Goal: Information Seeking & Learning: Learn about a topic

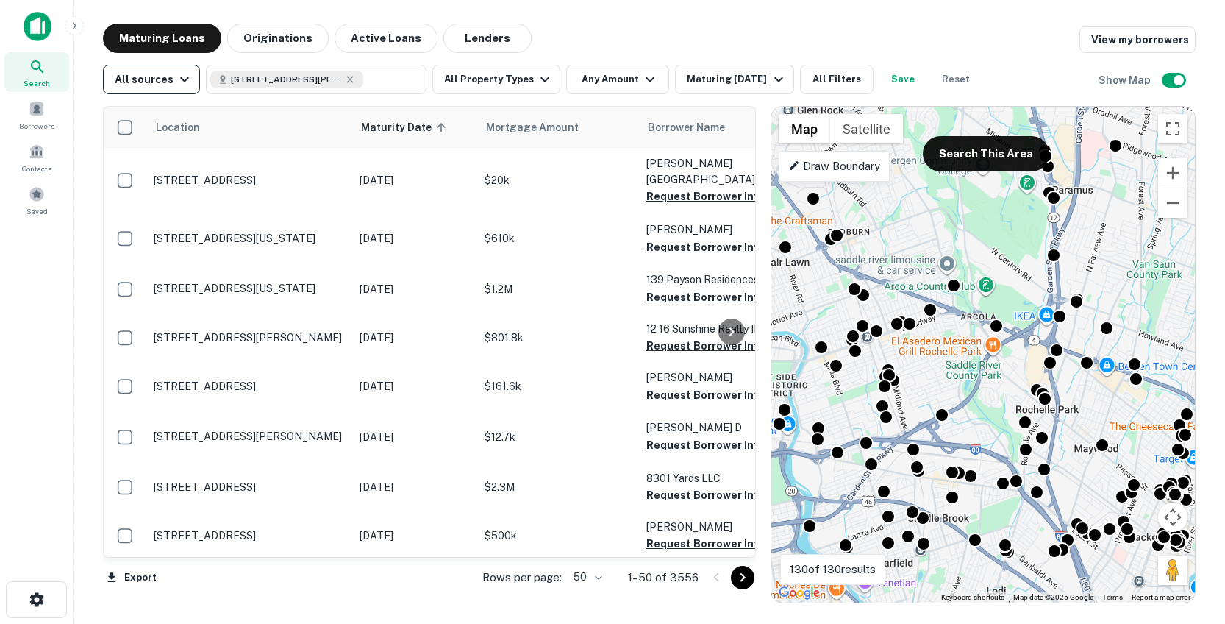
click at [163, 75] on div "All sources" at bounding box center [154, 80] width 79 height 18
click at [616, 35] on div at bounding box center [612, 312] width 1225 height 624
click at [468, 38] on button "Lenders" at bounding box center [487, 38] width 88 height 29
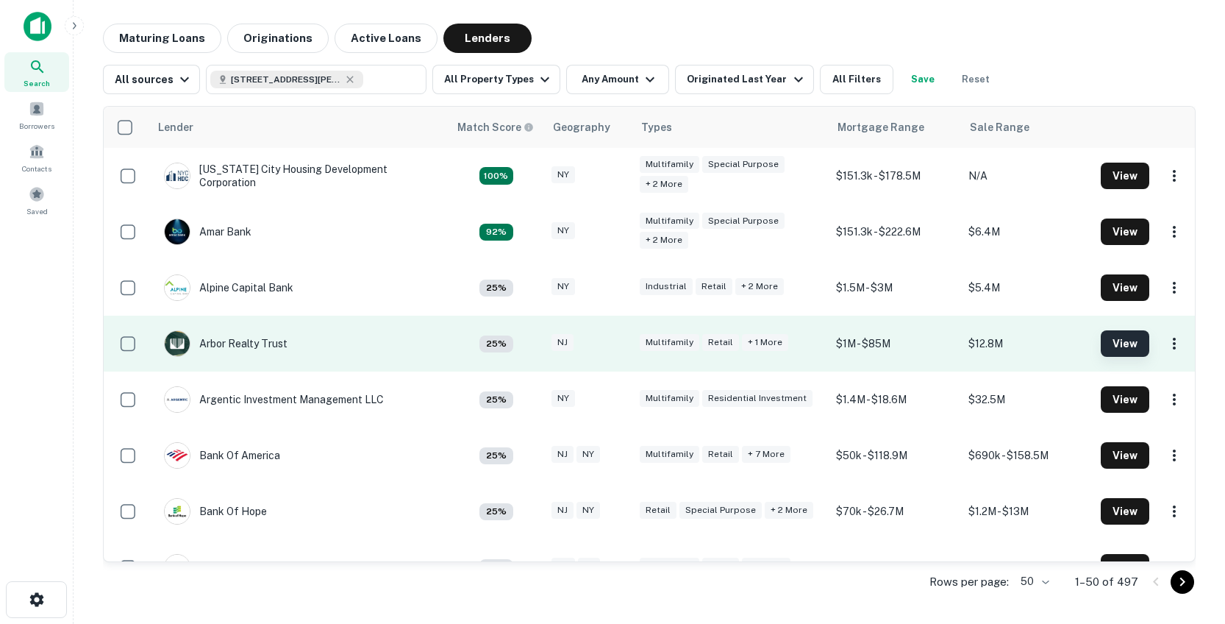
click at [1111, 344] on button "View" at bounding box center [1125, 343] width 49 height 26
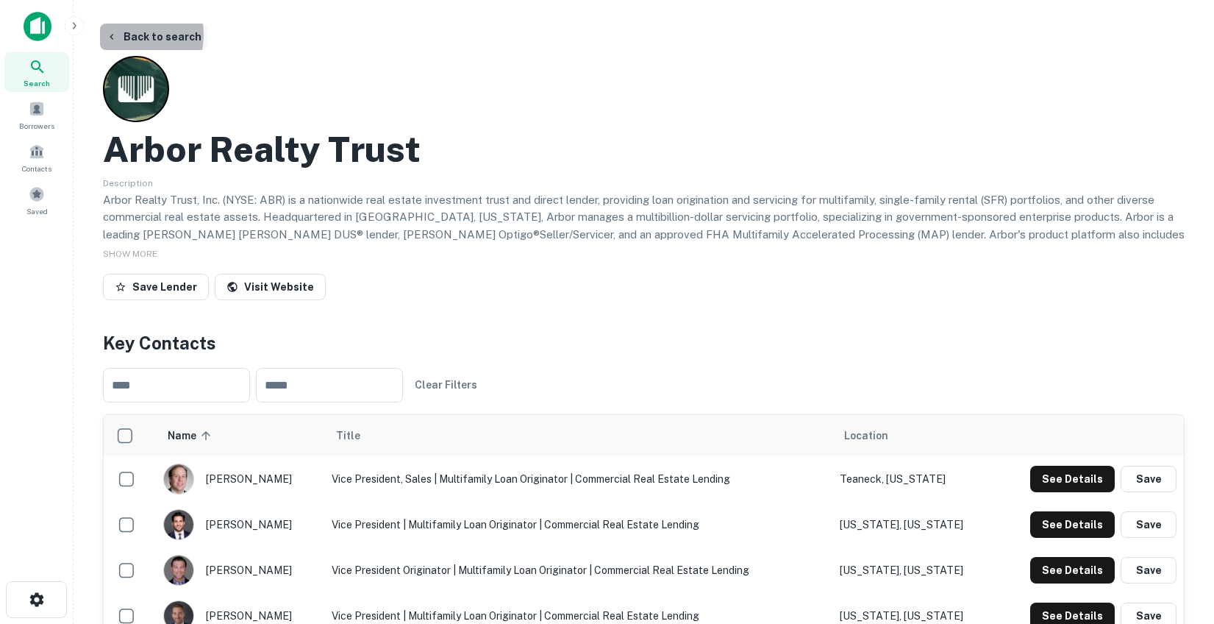
click at [119, 35] on button "Back to search" at bounding box center [153, 37] width 107 height 26
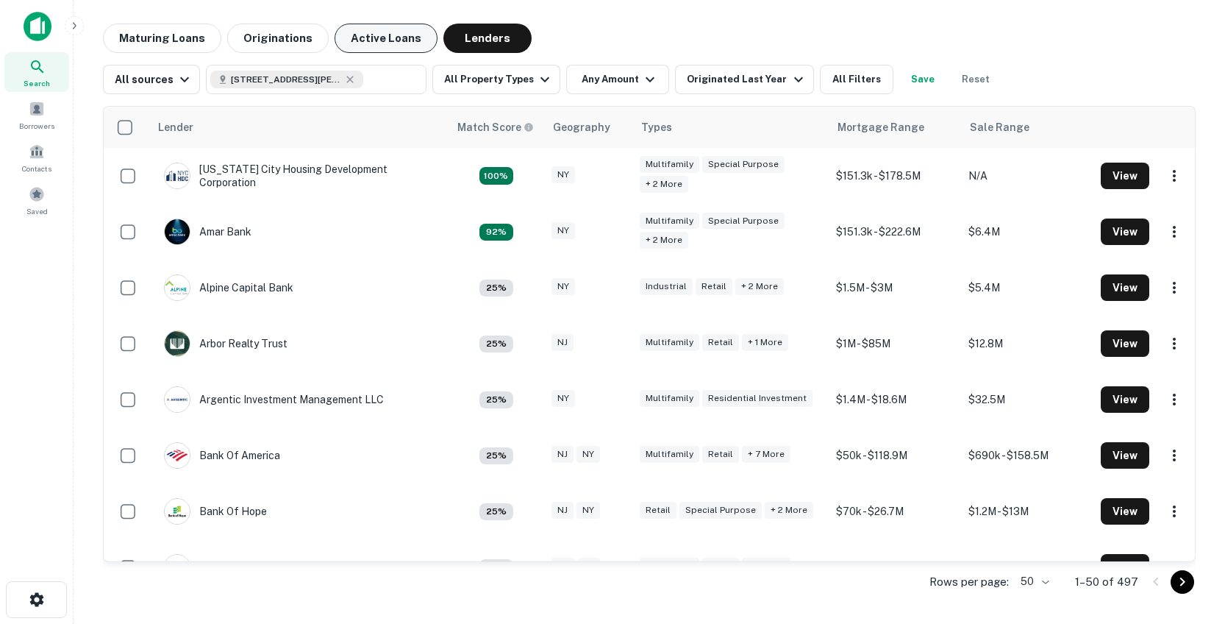
click at [368, 46] on button "Active Loans" at bounding box center [386, 38] width 103 height 29
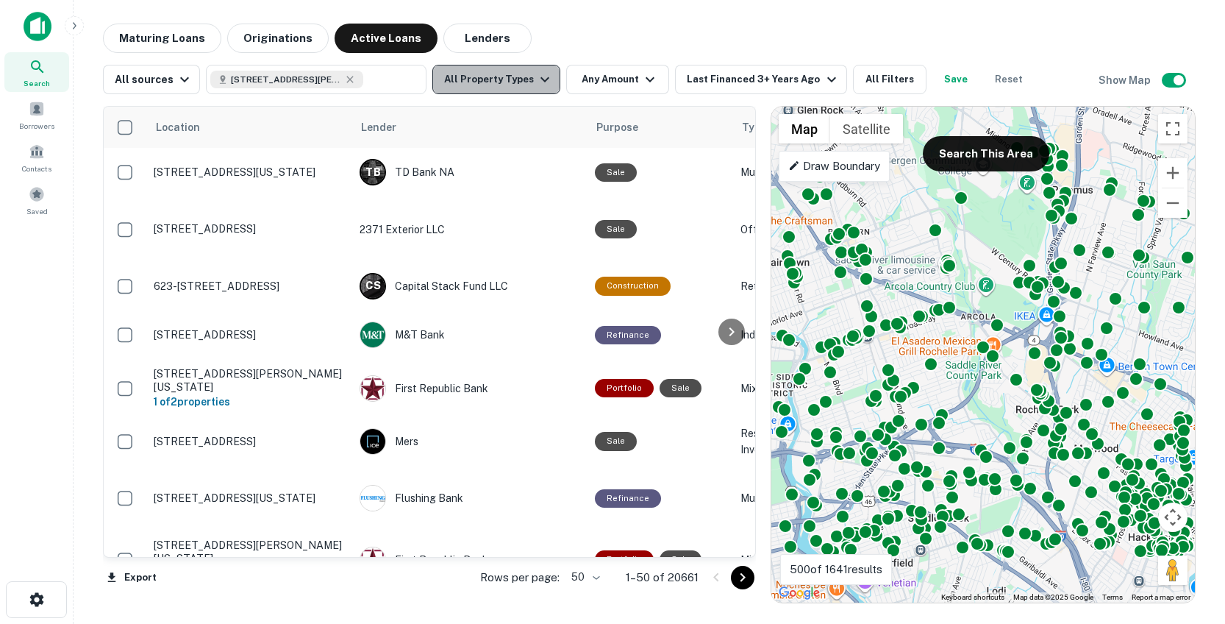
click at [521, 82] on button "All Property Types" at bounding box center [496, 79] width 128 height 29
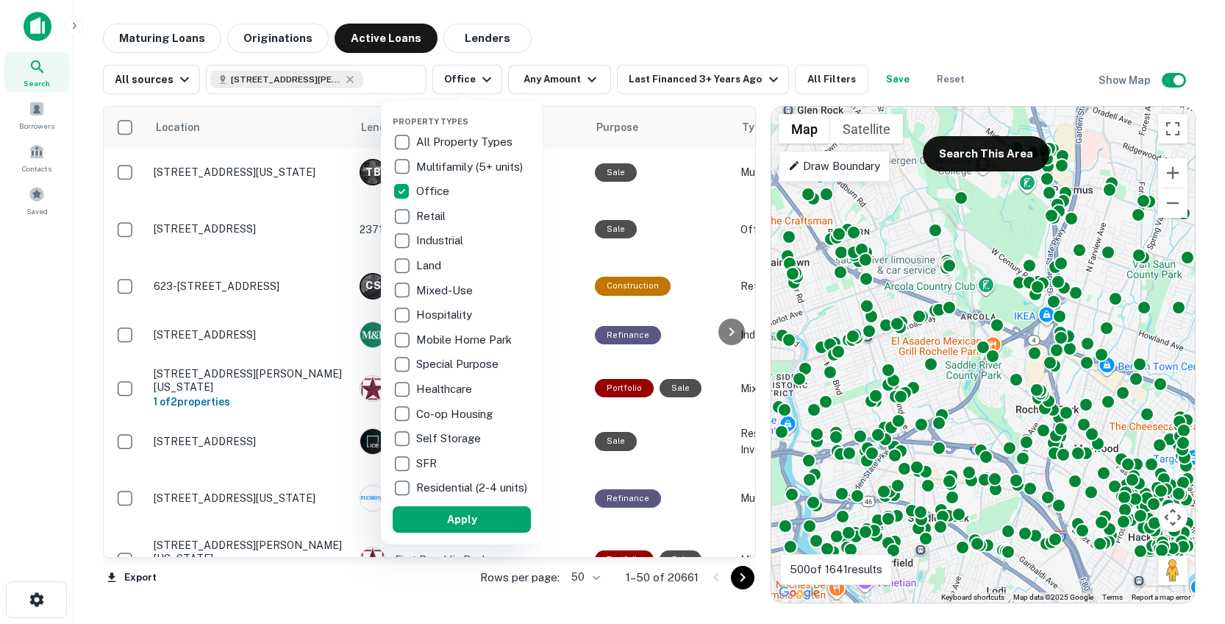
drag, startPoint x: 465, startPoint y: 534, endPoint x: 970, endPoint y: 79, distance: 679.6
click at [464, 532] on button "Apply" at bounding box center [462, 519] width 138 height 26
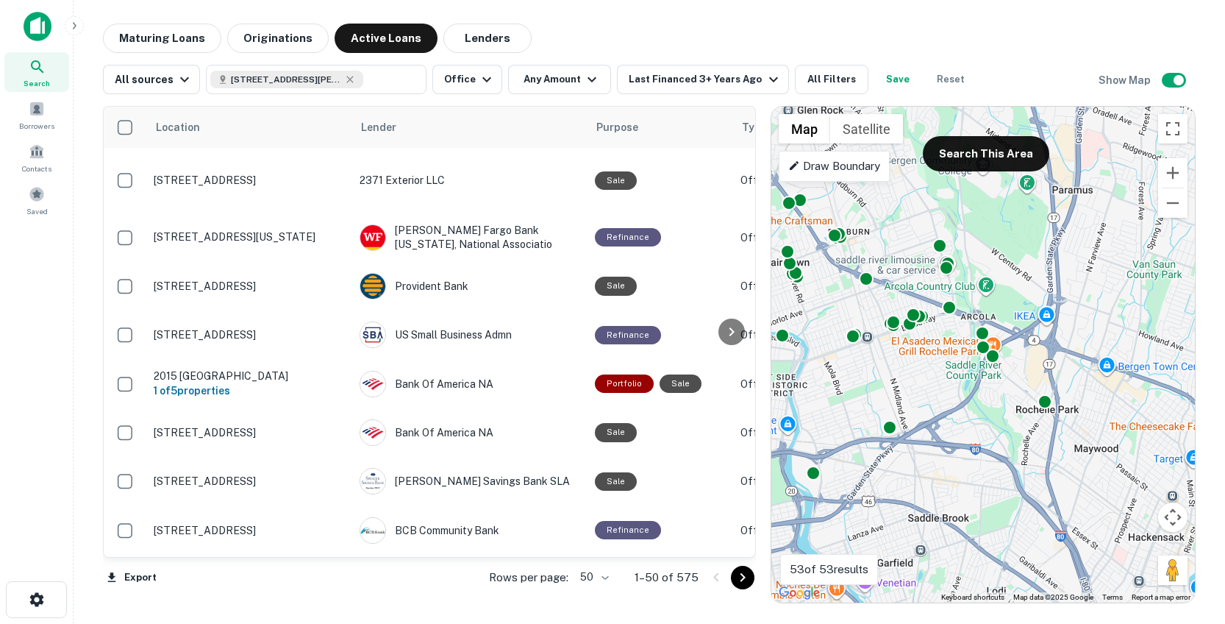
click at [1002, 435] on div "To activate drag with keyboard, press Alt + Enter. Once in keyboard drag state,…" at bounding box center [983, 355] width 424 height 496
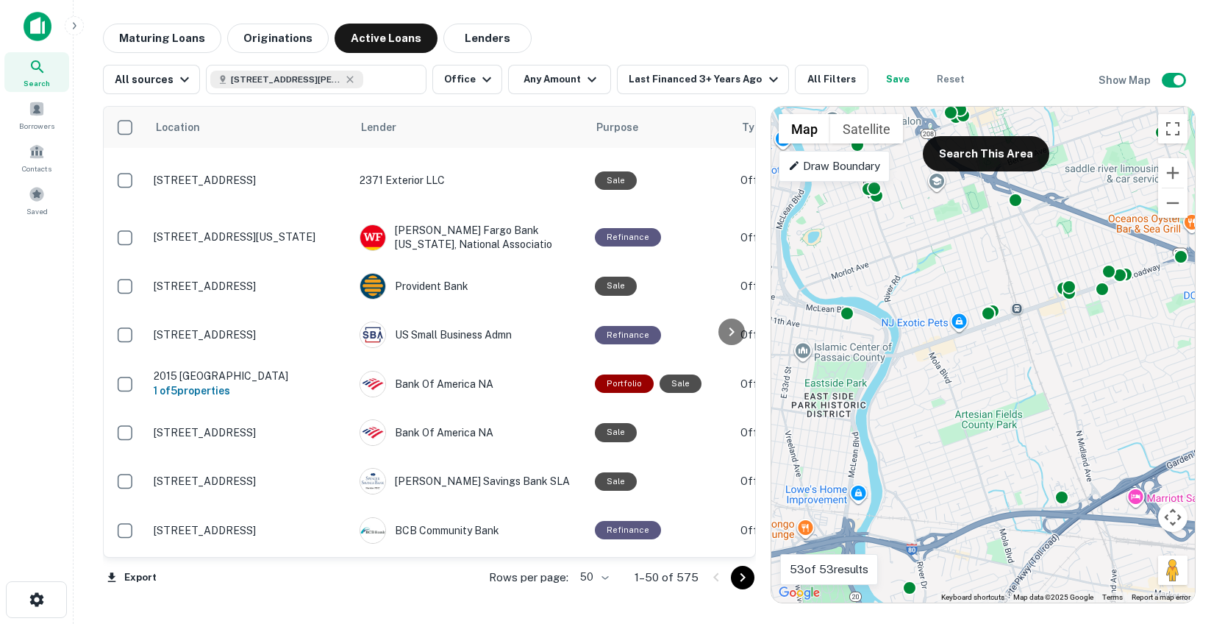
drag, startPoint x: 878, startPoint y: 399, endPoint x: 1111, endPoint y: 402, distance: 232.4
click at [1111, 402] on div "To activate drag with keyboard, press Alt + Enter. Once in keyboard drag state,…" at bounding box center [983, 355] width 424 height 496
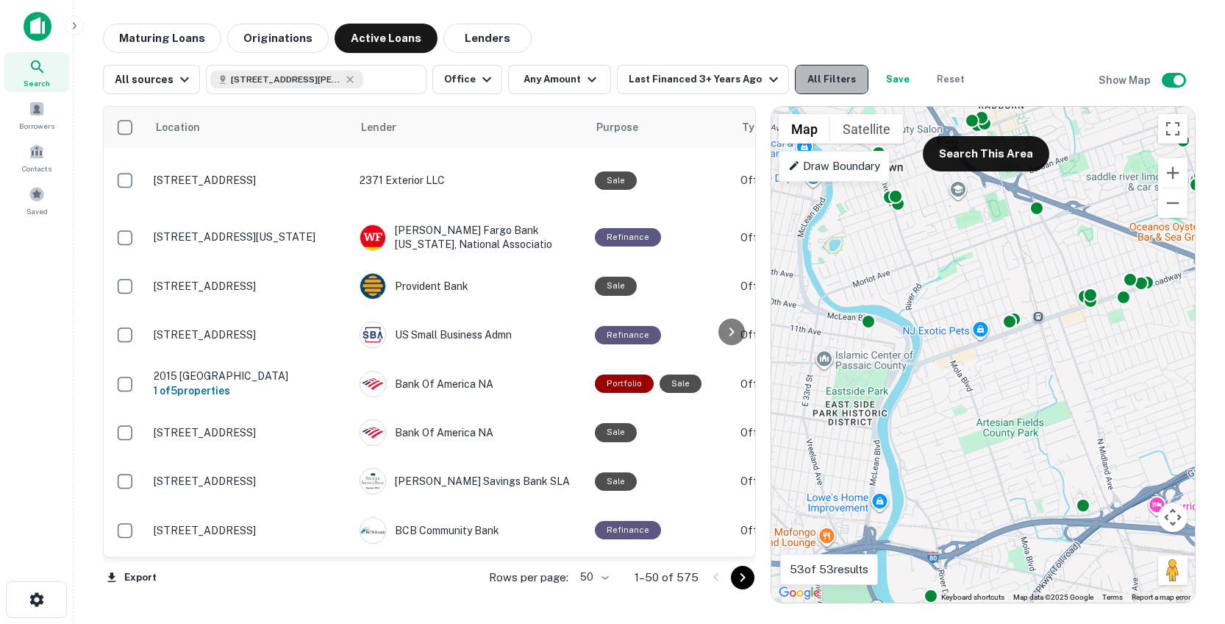
click at [821, 76] on button "All Filters" at bounding box center [832, 79] width 74 height 29
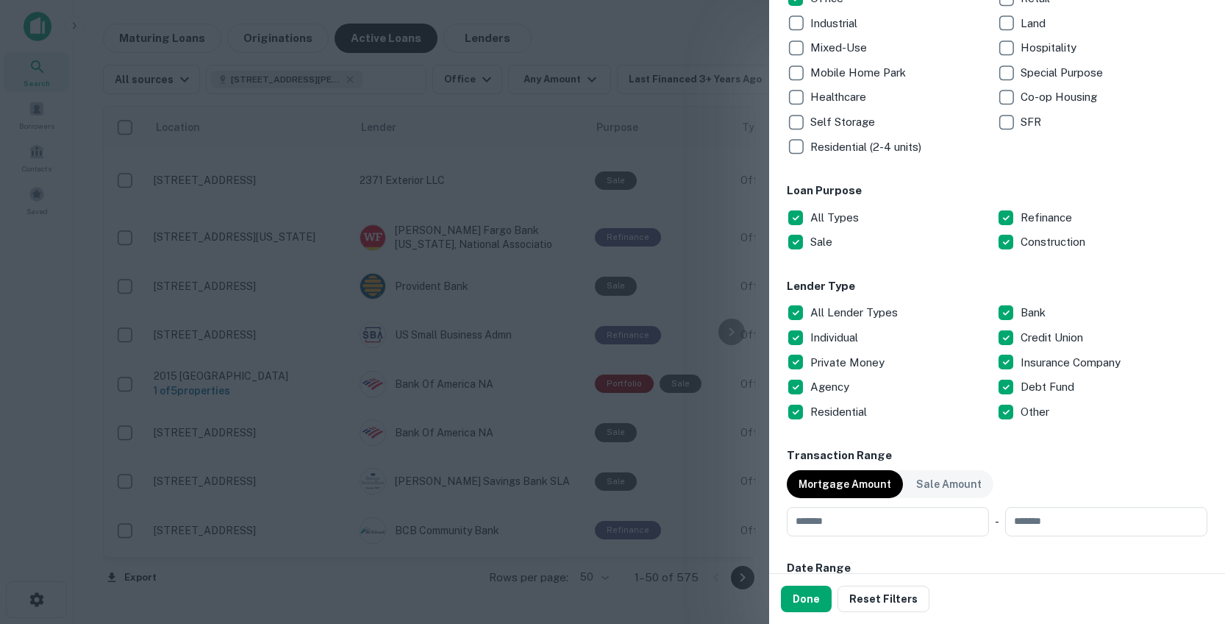
scroll to position [507, 0]
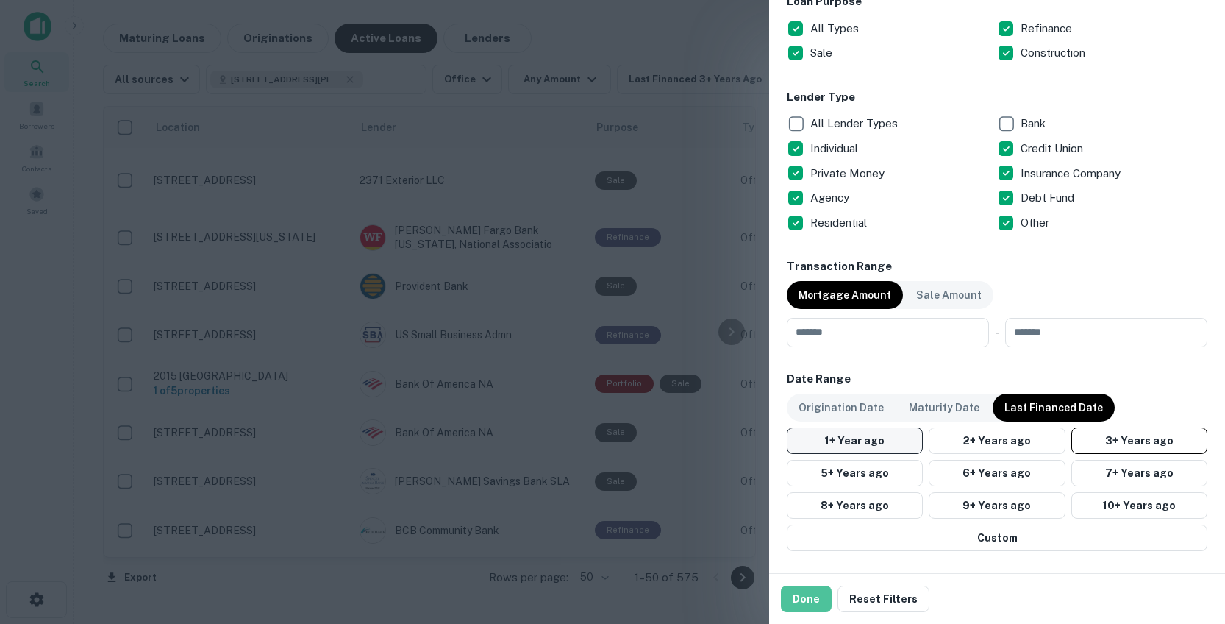
drag, startPoint x: 798, startPoint y: 599, endPoint x: 866, endPoint y: 443, distance: 169.3
click at [798, 599] on button "Done" at bounding box center [806, 598] width 51 height 26
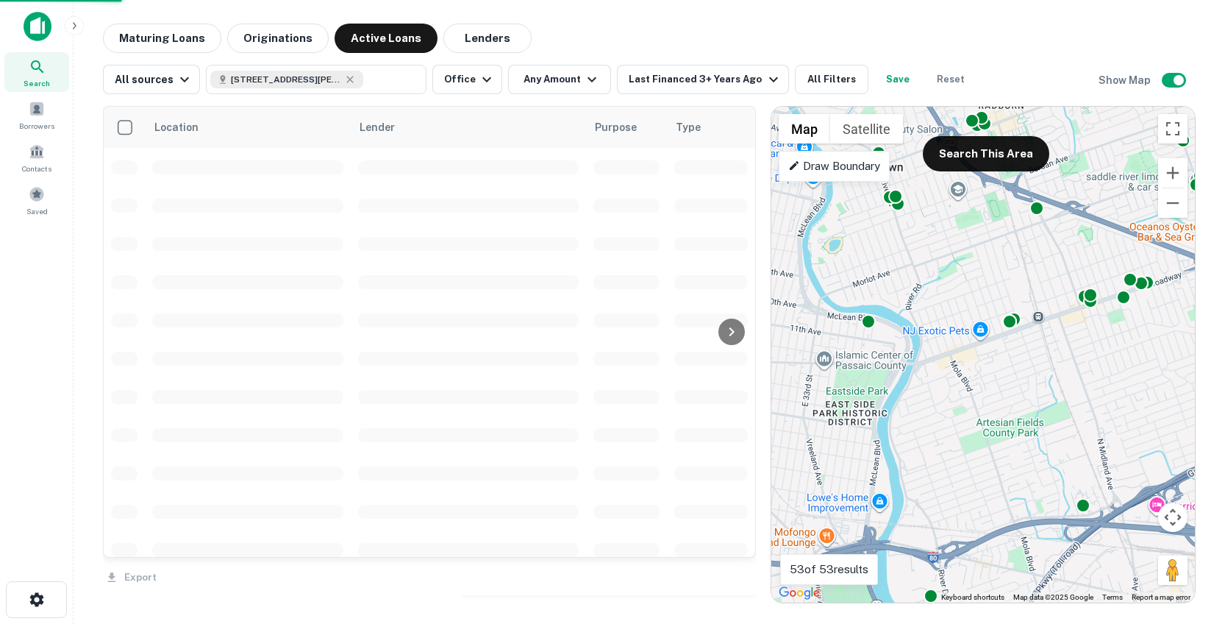
click at [1003, 160] on button "Search This Area" at bounding box center [986, 153] width 126 height 35
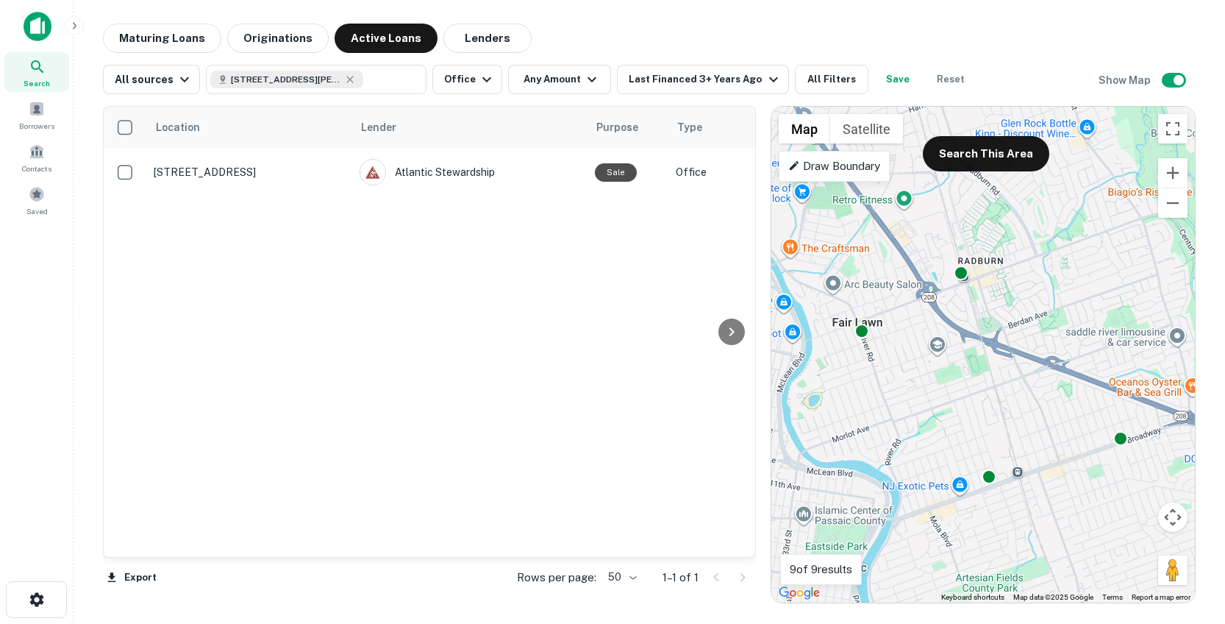
drag, startPoint x: 1133, startPoint y: 408, endPoint x: 1115, endPoint y: 543, distance: 136.6
click at [1113, 555] on div "To activate drag with keyboard, press Alt + Enter. Once in keyboard drag state,…" at bounding box center [983, 355] width 424 height 496
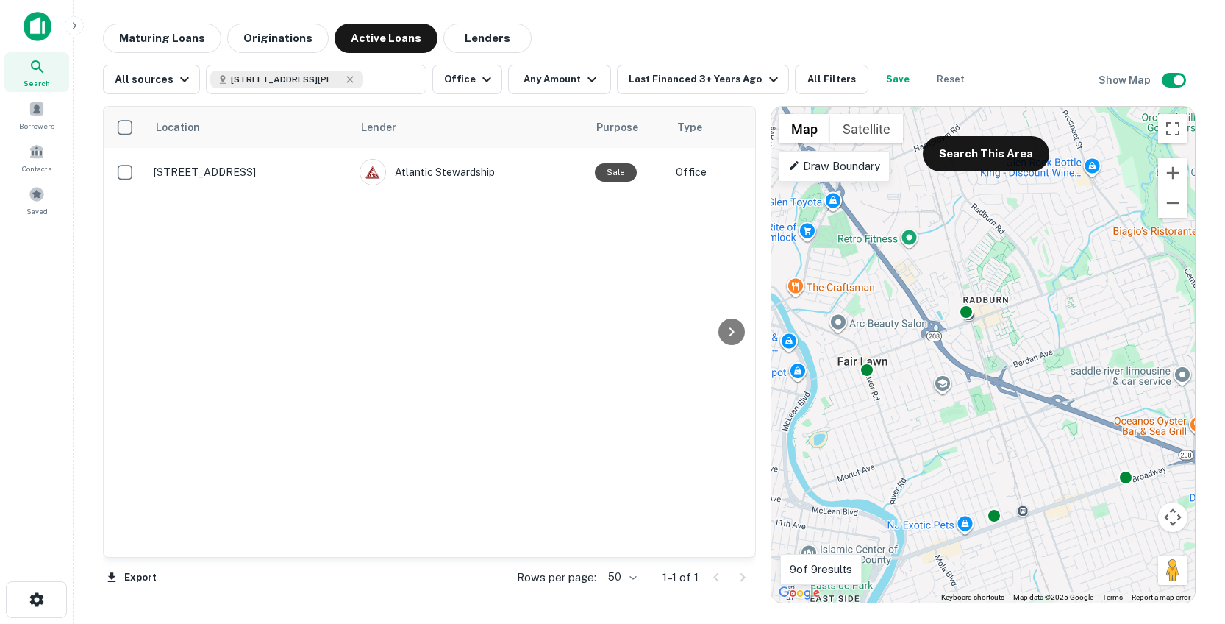
drag, startPoint x: 929, startPoint y: 360, endPoint x: 938, endPoint y: 406, distance: 46.4
click at [938, 406] on div "To activate drag with keyboard, press Alt + Enter. Once in keyboard drag state,…" at bounding box center [983, 355] width 424 height 496
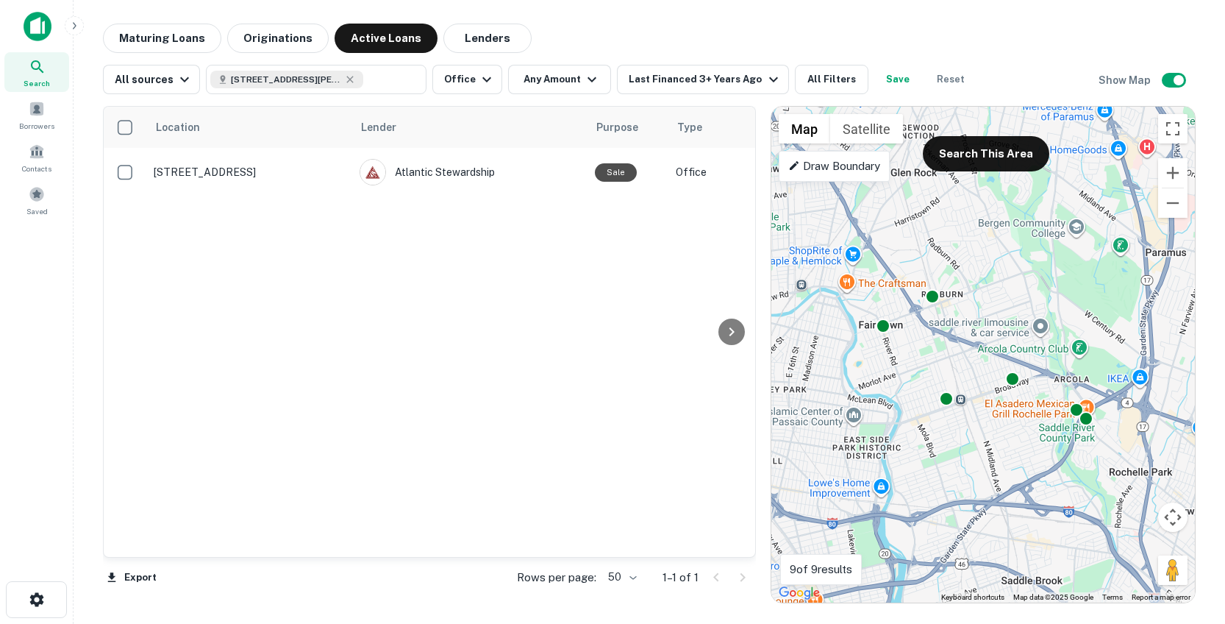
drag, startPoint x: 1040, startPoint y: 416, endPoint x: 982, endPoint y: 355, distance: 83.7
click at [966, 346] on div "To activate drag with keyboard, press Alt + Enter. Once in keyboard drag state,…" at bounding box center [983, 355] width 424 height 496
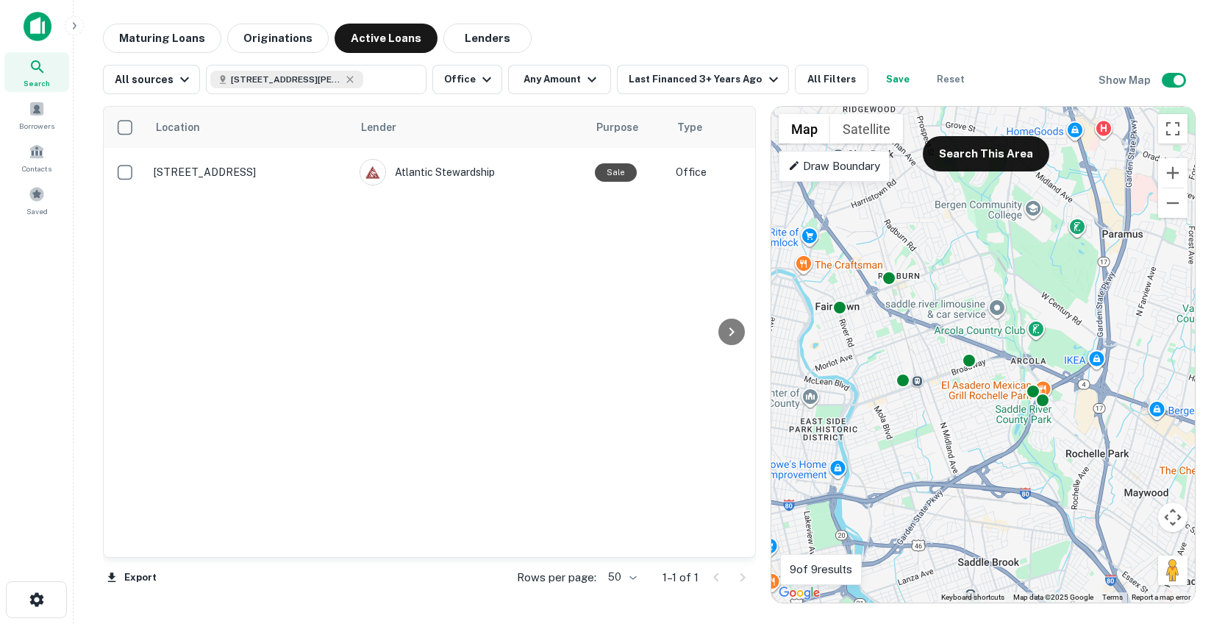
drag, startPoint x: 1098, startPoint y: 475, endPoint x: 1052, endPoint y: 455, distance: 49.7
click at [1052, 455] on div "To activate drag with keyboard, press Alt + Enter. Once in keyboard drag state,…" at bounding box center [983, 355] width 424 height 496
click at [1169, 204] on button "Zoom out" at bounding box center [1172, 202] width 29 height 29
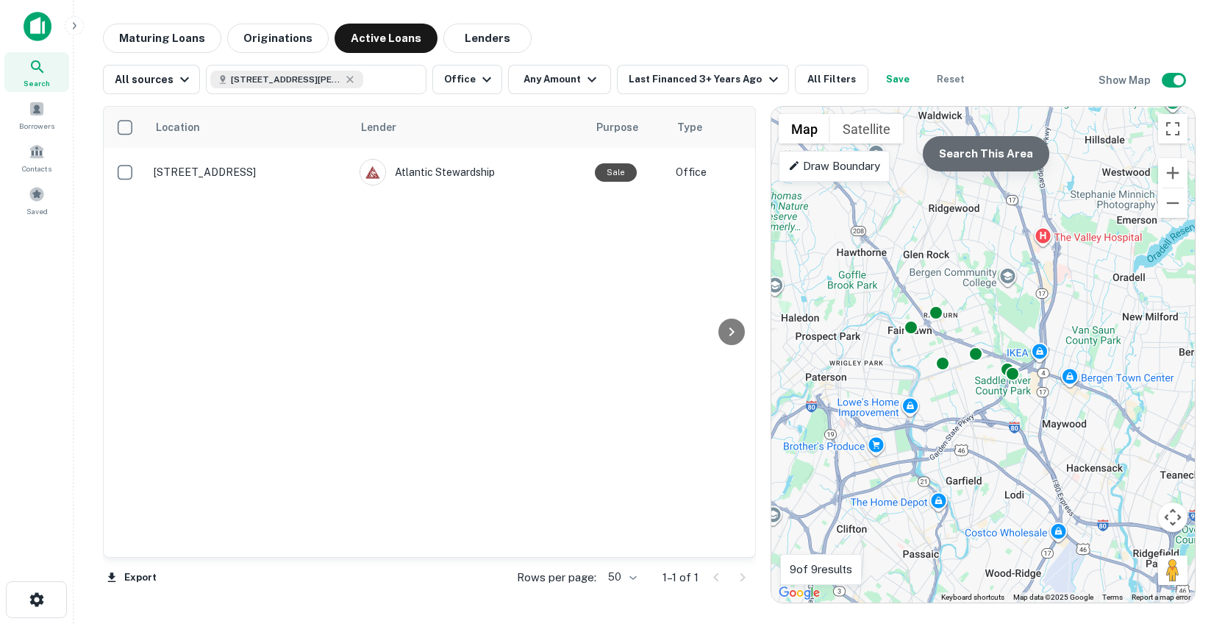
click at [1022, 167] on button "Search This Area" at bounding box center [986, 153] width 126 height 35
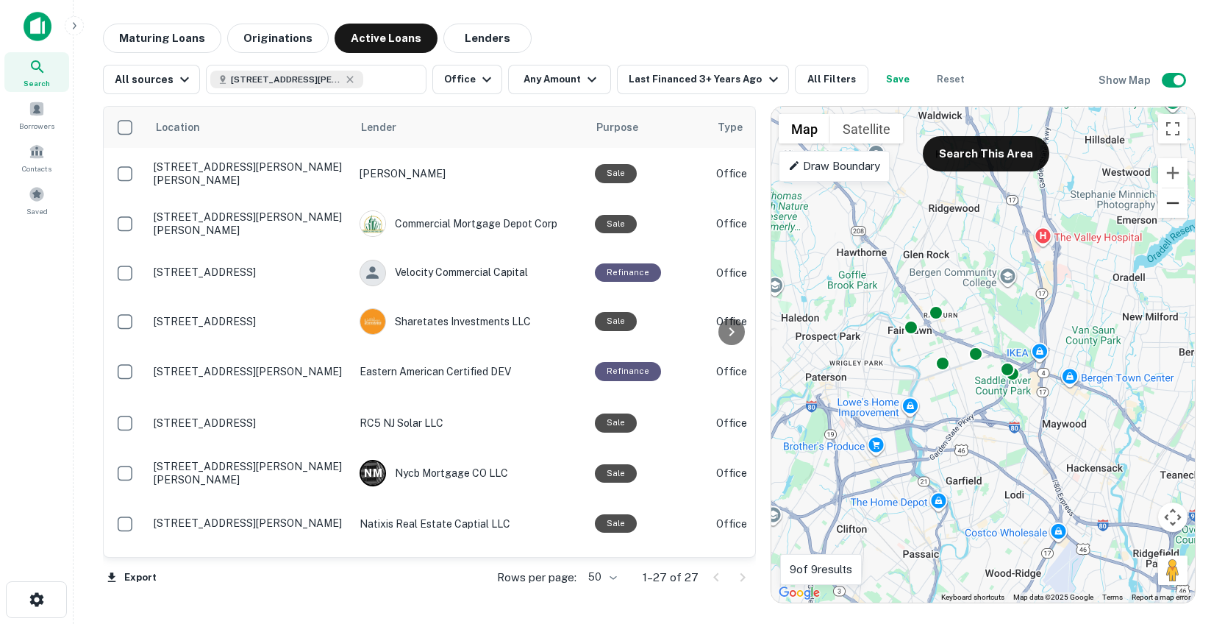
click at [1172, 205] on button "Zoom out" at bounding box center [1172, 202] width 29 height 29
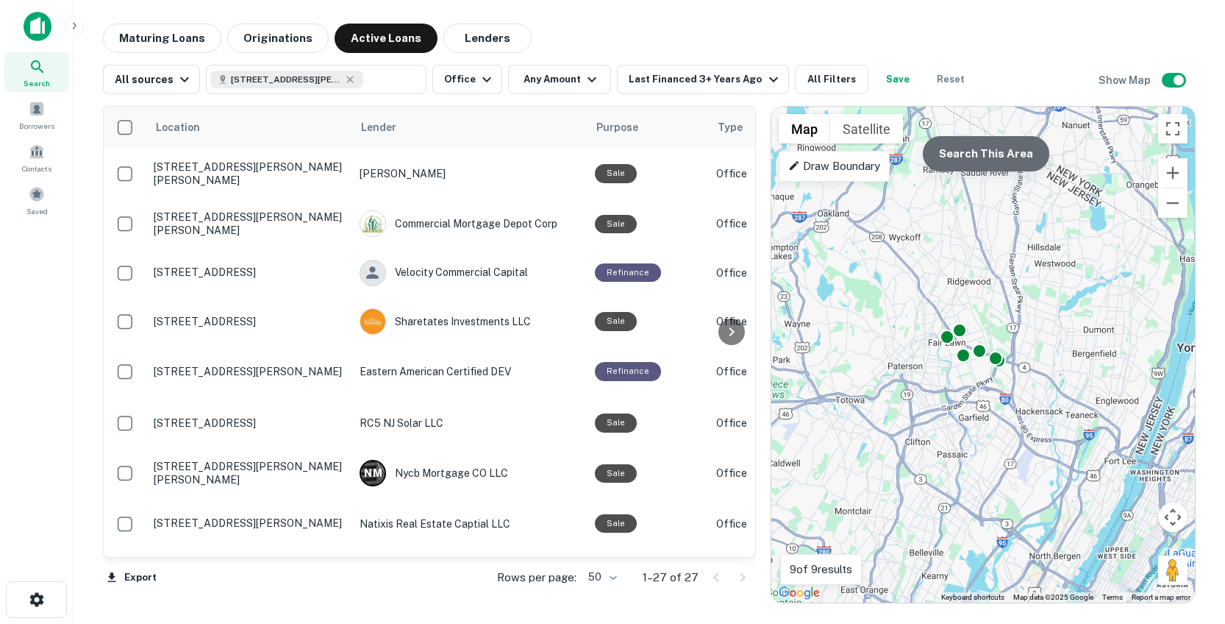
click at [1016, 157] on button "Search This Area" at bounding box center [986, 153] width 126 height 35
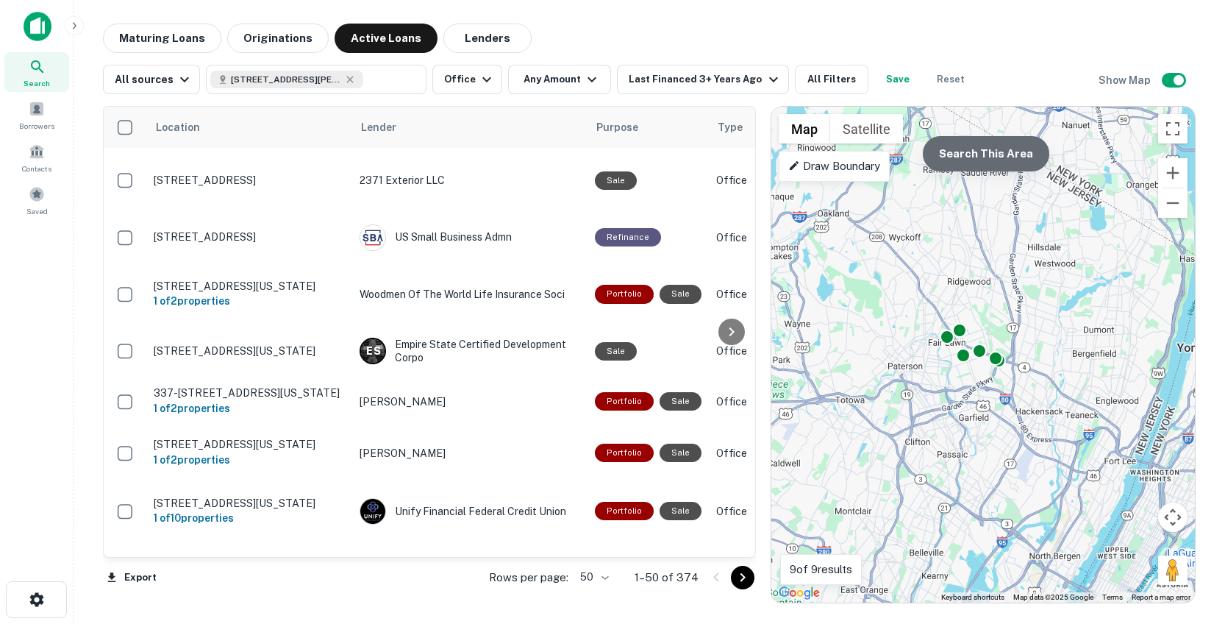
click at [998, 165] on button "Search This Area" at bounding box center [986, 153] width 126 height 35
click at [1177, 172] on button "Zoom in" at bounding box center [1172, 172] width 29 height 29
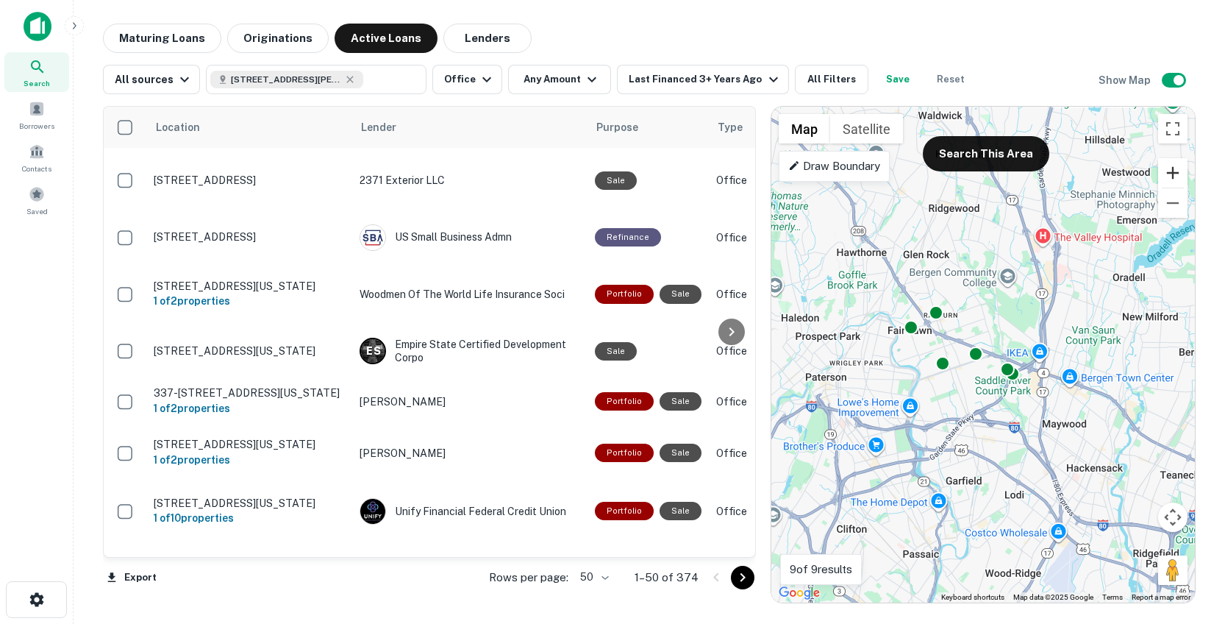
click at [1177, 167] on button "Zoom in" at bounding box center [1172, 172] width 29 height 29
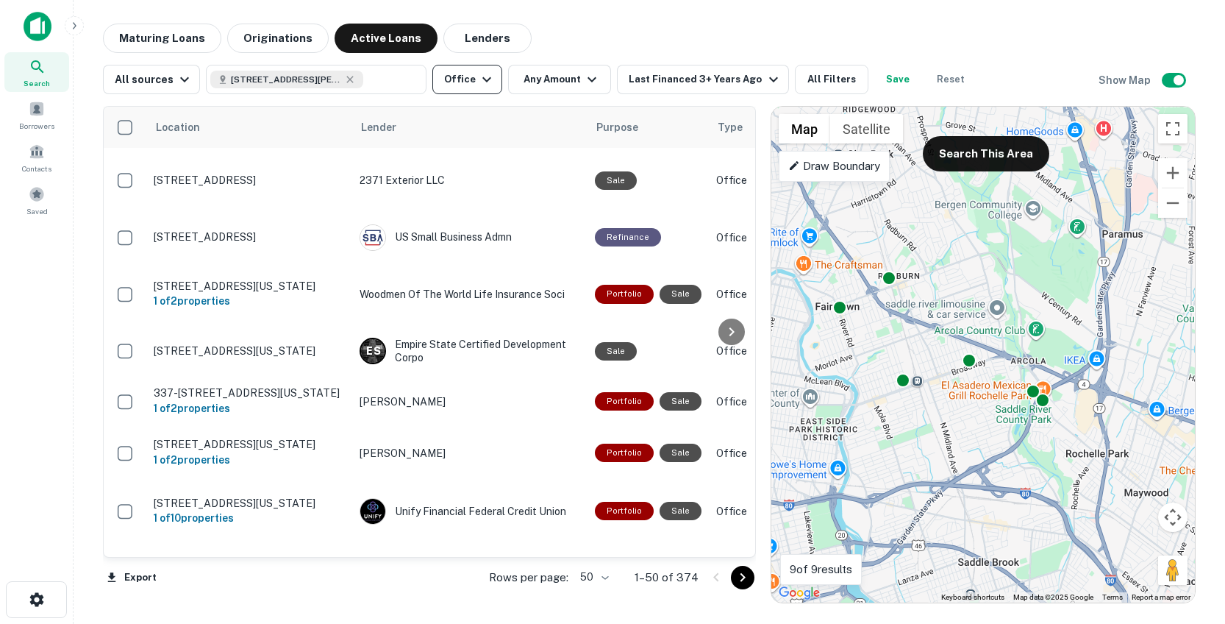
click at [465, 88] on button "Office" at bounding box center [467, 79] width 70 height 29
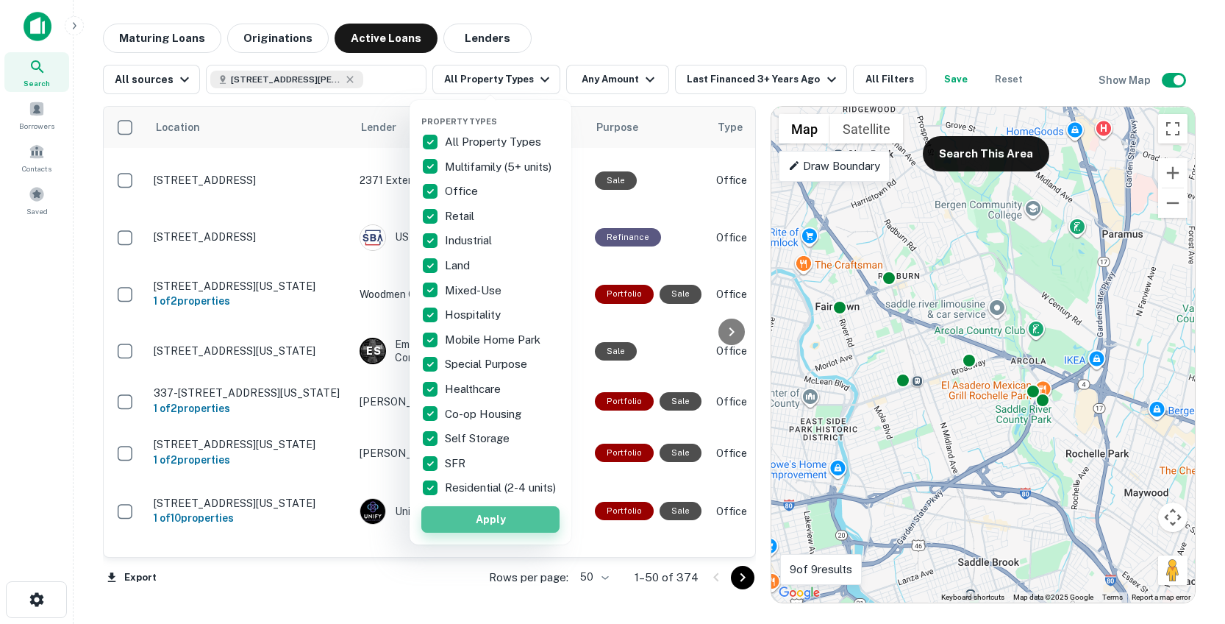
click at [457, 532] on button "Apply" at bounding box center [490, 519] width 138 height 26
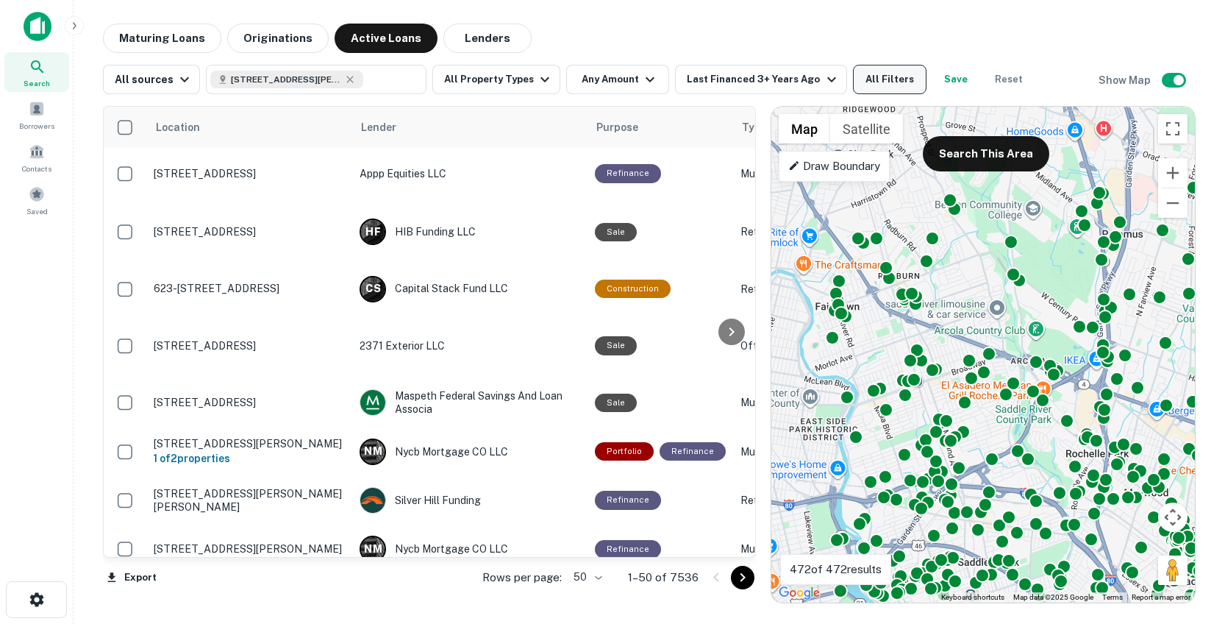
click at [863, 83] on button "All Filters" at bounding box center [890, 79] width 74 height 29
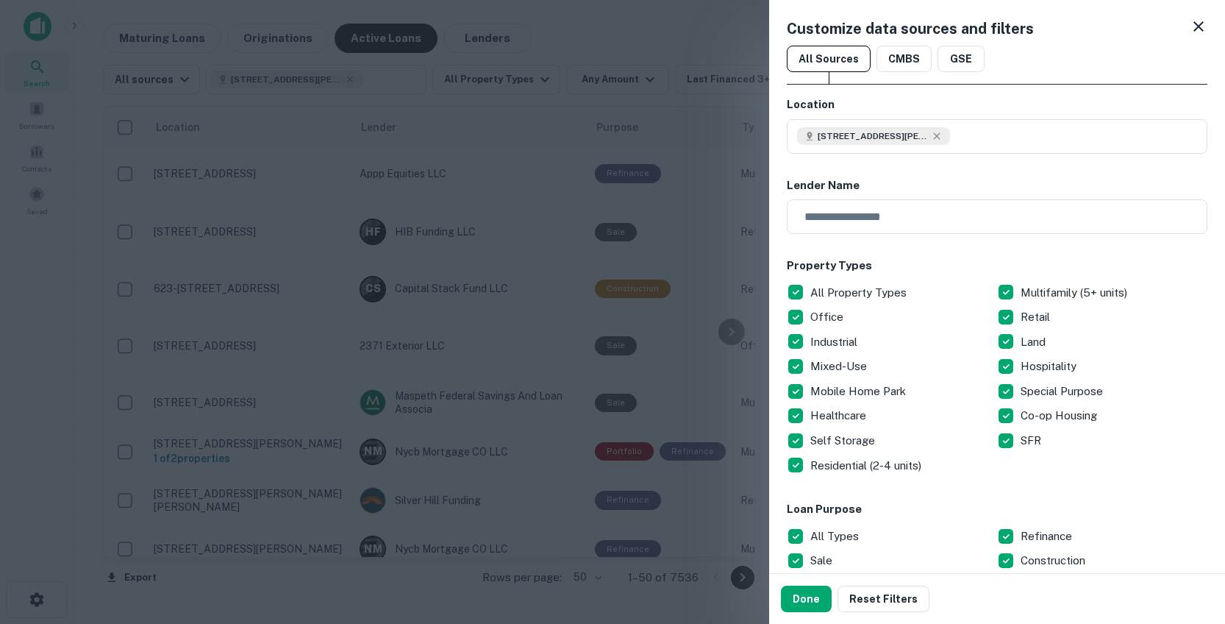
click at [1194, 29] on icon at bounding box center [1199, 26] width 10 height 10
